Goal: Information Seeking & Learning: Learn about a topic

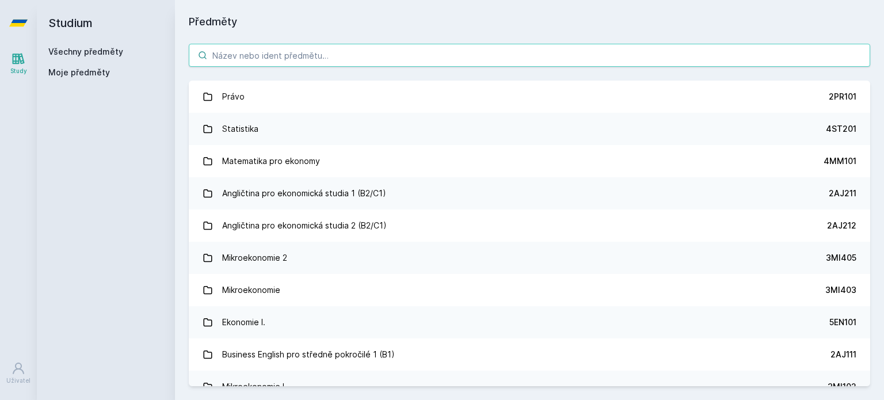
click at [355, 55] on input "search" at bounding box center [529, 55] width 681 height 23
paste input "1BP434"
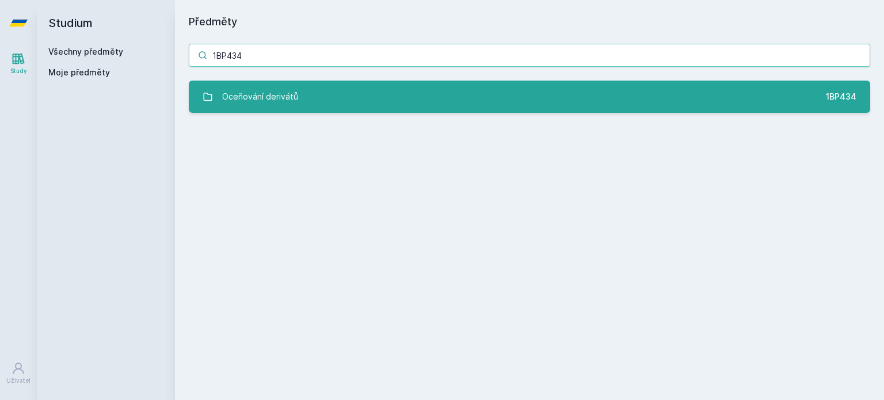
type input "1BP434"
click at [338, 96] on link "Oceňování derivátů 1BP434" at bounding box center [529, 97] width 681 height 32
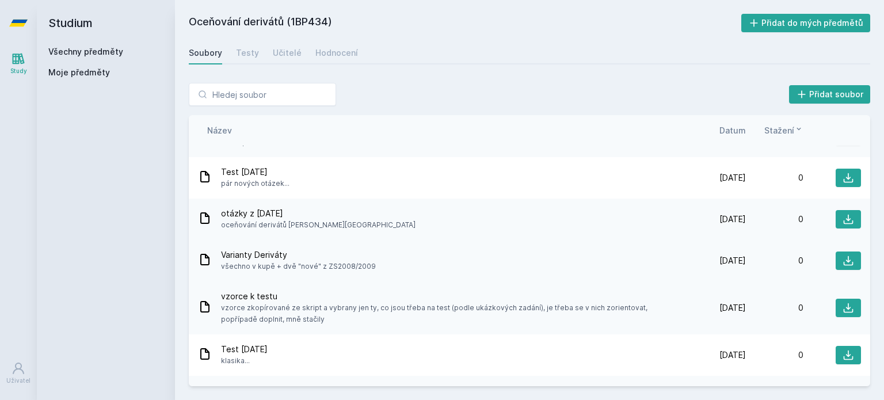
scroll to position [230, 0]
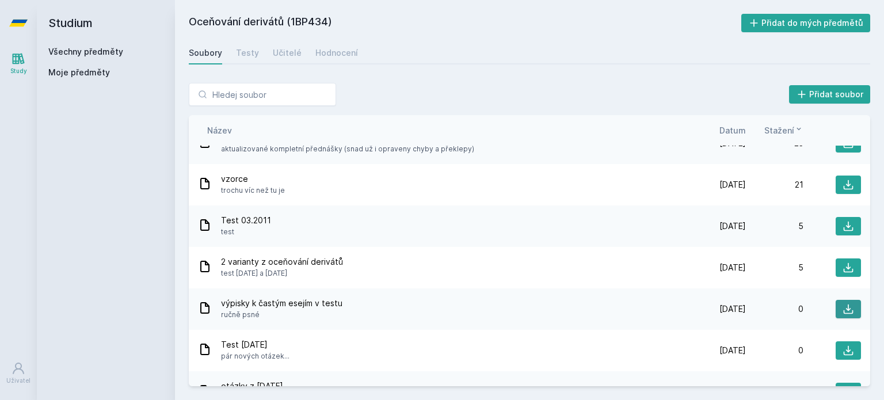
click at [843, 304] on icon at bounding box center [849, 309] width 12 height 12
click at [843, 308] on icon at bounding box center [849, 309] width 12 height 12
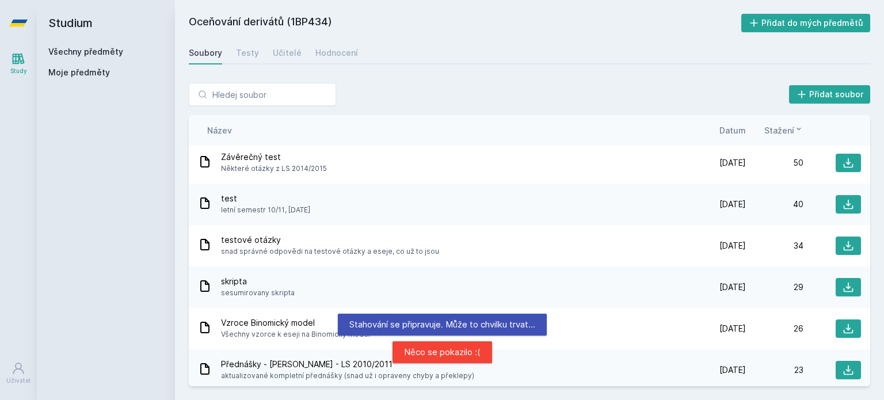
scroll to position [0, 0]
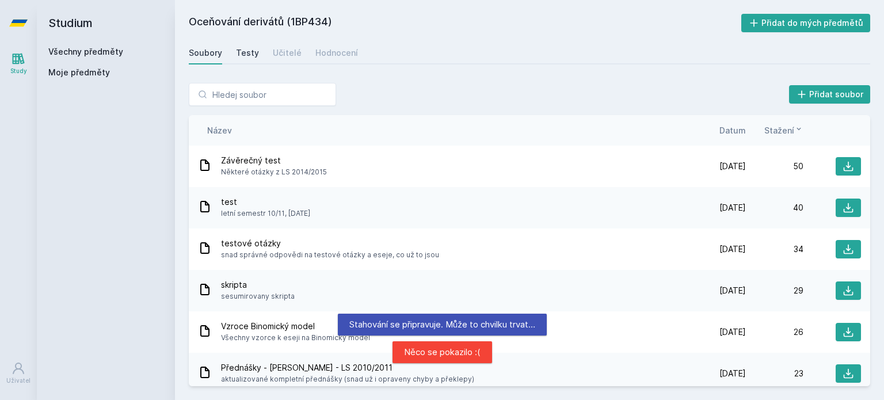
click at [241, 57] on div "Testy" at bounding box center [247, 53] width 23 height 12
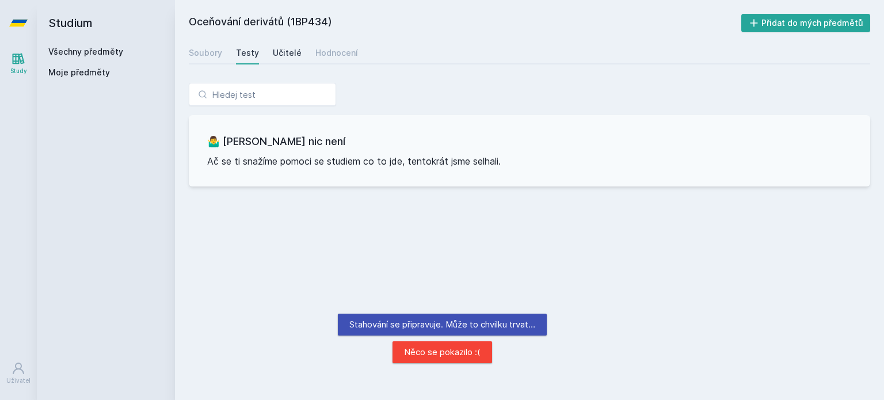
click at [284, 54] on div "Učitelé" at bounding box center [287, 53] width 29 height 12
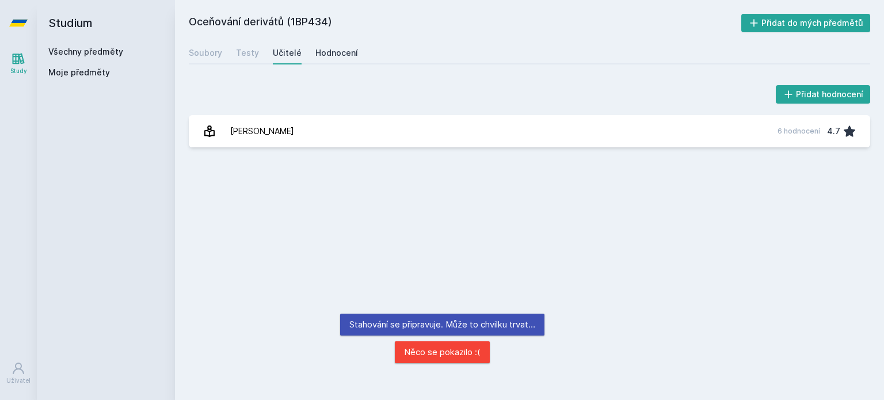
click at [321, 55] on div "Hodnocení" at bounding box center [336, 53] width 43 height 12
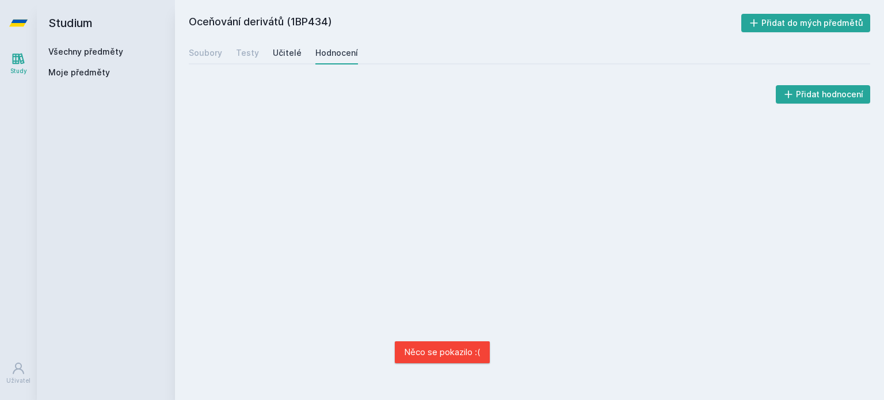
click at [280, 50] on div "Učitelé" at bounding box center [287, 53] width 29 height 12
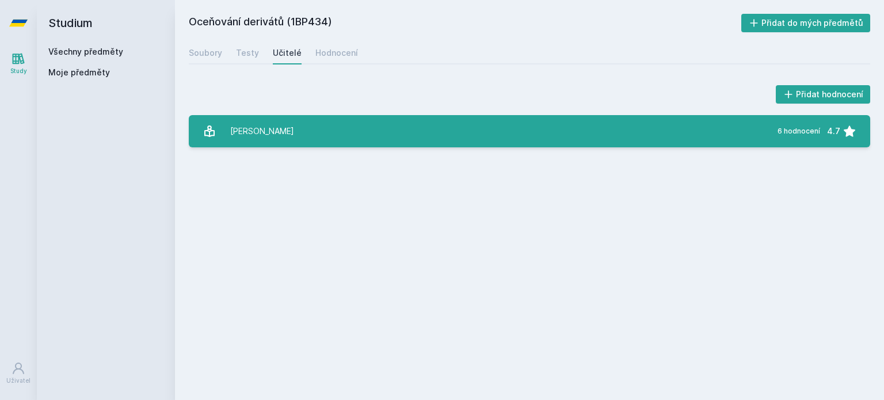
click at [357, 135] on link "[PERSON_NAME] 6 hodnocení 4.7" at bounding box center [529, 131] width 681 height 32
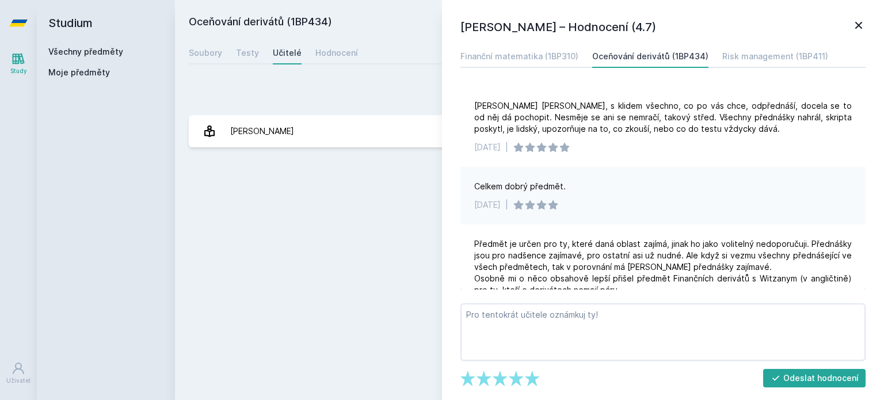
click at [377, 80] on div "Přidat hodnocení [PERSON_NAME] – Hodnocení (4.7) Finanční matematika (1BP310) O…" at bounding box center [529, 115] width 709 height 92
click at [338, 50] on div "Hodnocení" at bounding box center [336, 53] width 43 height 12
